Goal: Task Accomplishment & Management: Manage account settings

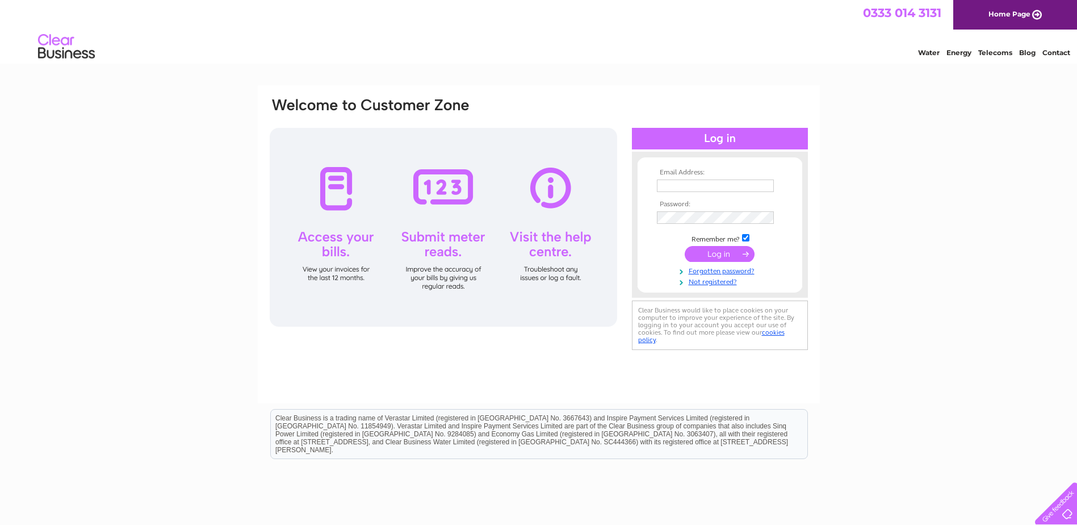
type input "[EMAIL_ADDRESS][DOMAIN_NAME]"
click at [723, 245] on td at bounding box center [720, 254] width 132 height 22
click at [710, 248] on input "submit" at bounding box center [720, 254] width 70 height 16
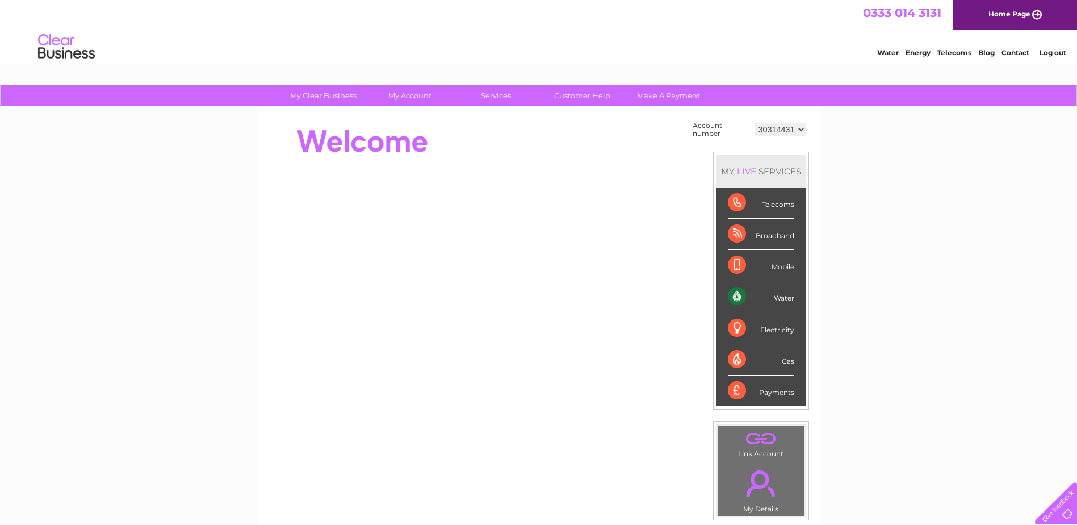
click at [768, 298] on div "Water" at bounding box center [761, 296] width 66 height 31
click at [736, 297] on div "Water" at bounding box center [761, 296] width 66 height 31
click at [778, 295] on div "Water" at bounding box center [761, 296] width 66 height 31
drag, startPoint x: 778, startPoint y: 295, endPoint x: 874, endPoint y: 293, distance: 96.0
click at [929, 289] on div "My Clear Business Login Details My Details My Preferences Link Account My Accou…" at bounding box center [538, 405] width 1077 height 641
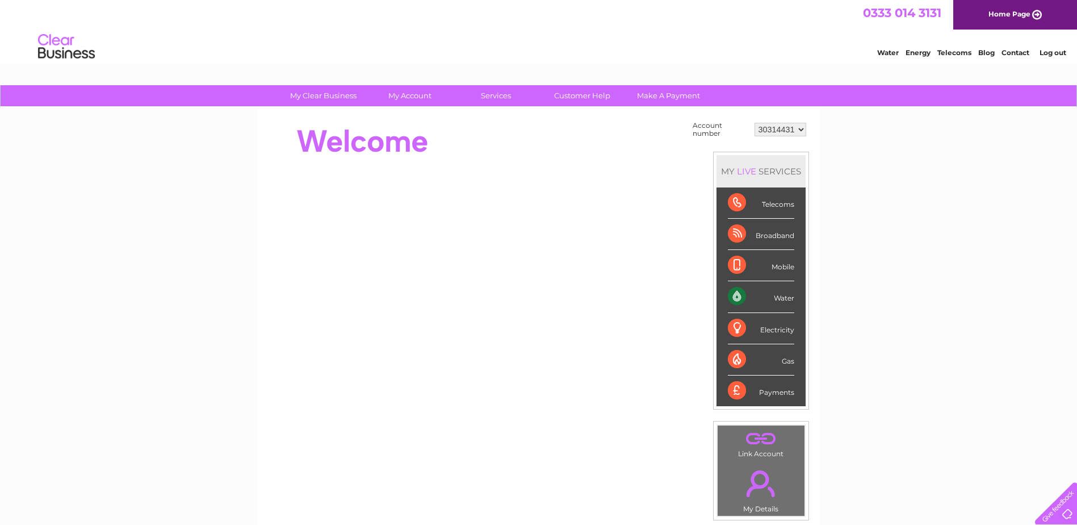
click at [788, 297] on div "Water" at bounding box center [761, 296] width 66 height 31
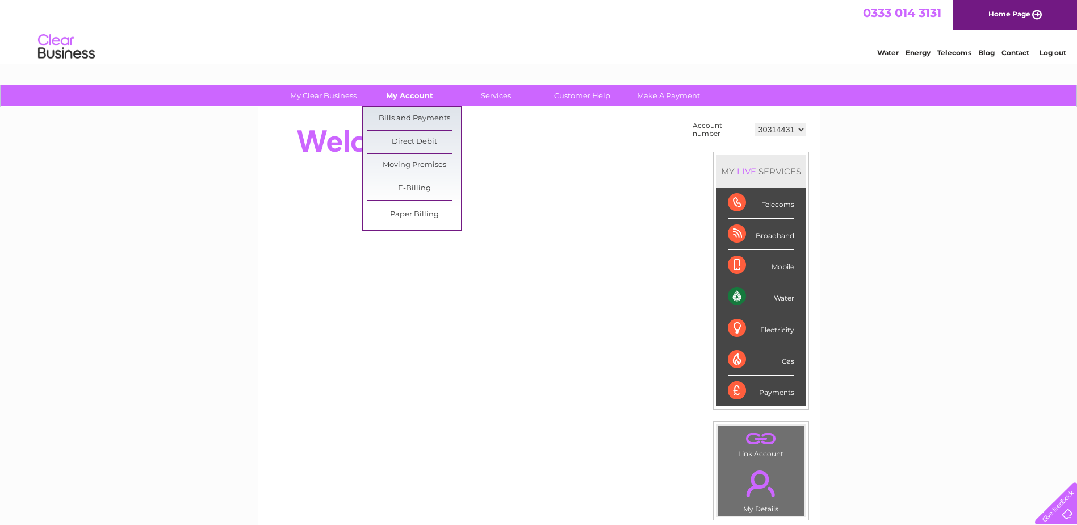
click at [413, 94] on link "My Account" at bounding box center [410, 95] width 94 height 21
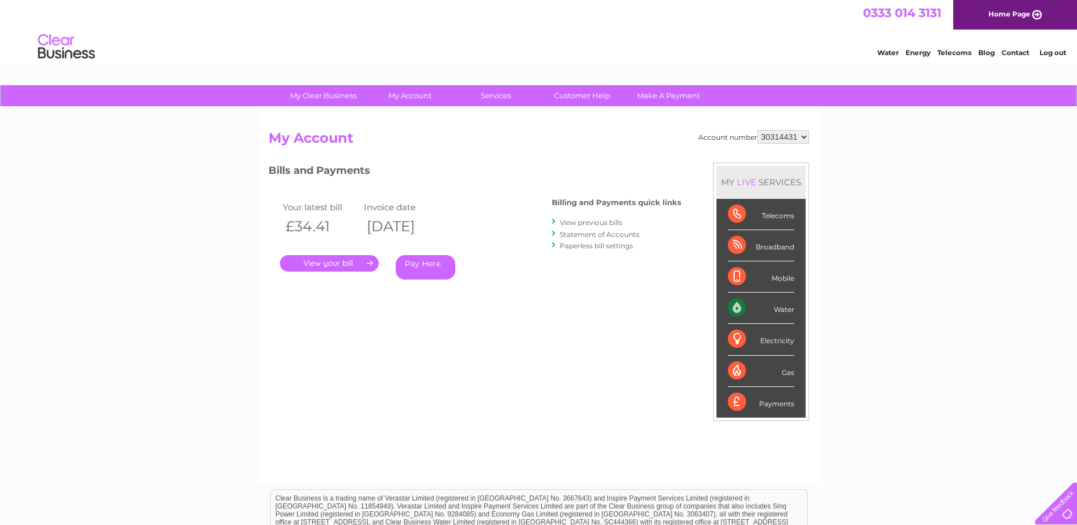
click at [315, 259] on link "." at bounding box center [329, 263] width 99 height 16
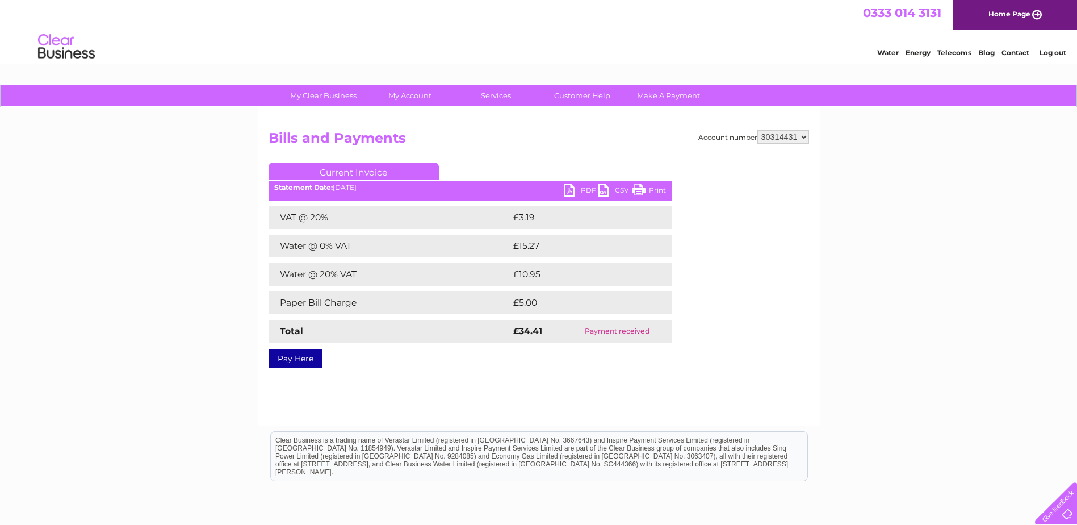
click at [580, 186] on link "PDF" at bounding box center [581, 191] width 34 height 16
